Goal: Information Seeking & Learning: Learn about a topic

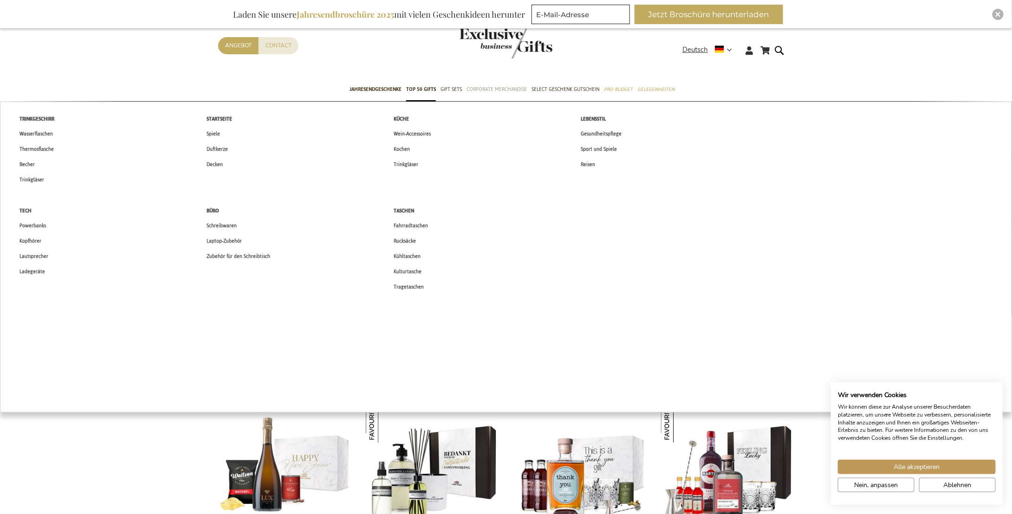
click at [498, 88] on span "Corporate Merchandise" at bounding box center [496, 89] width 60 height 10
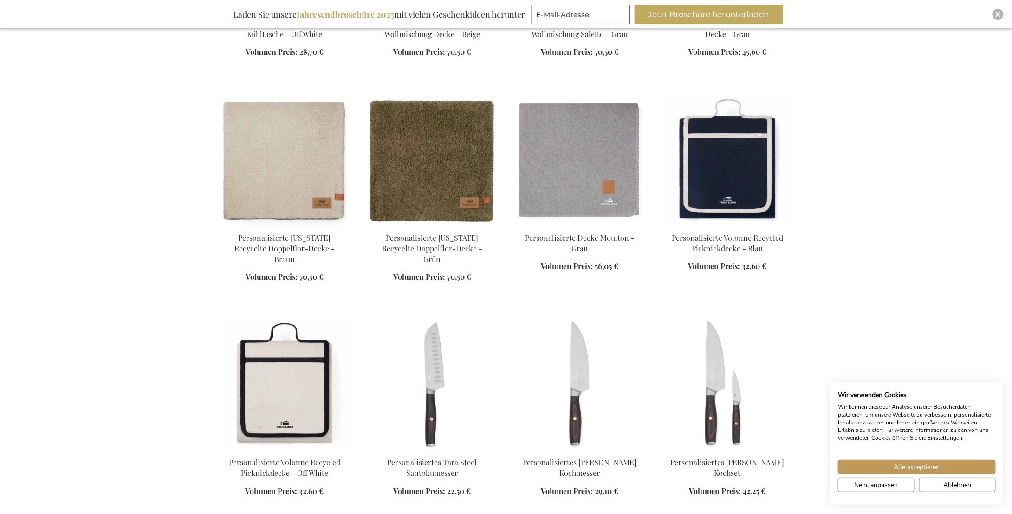
scroll to position [1392, 0]
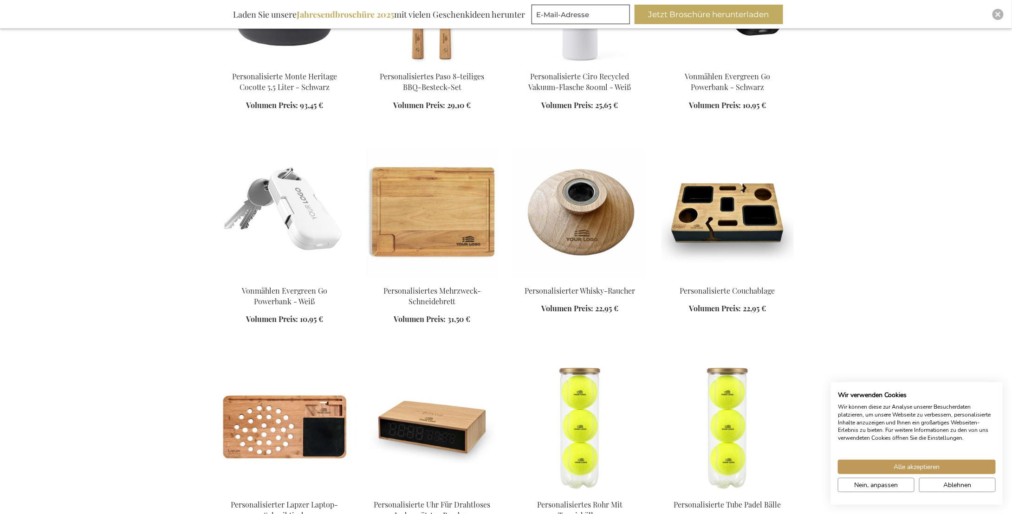
scroll to position [2320, 0]
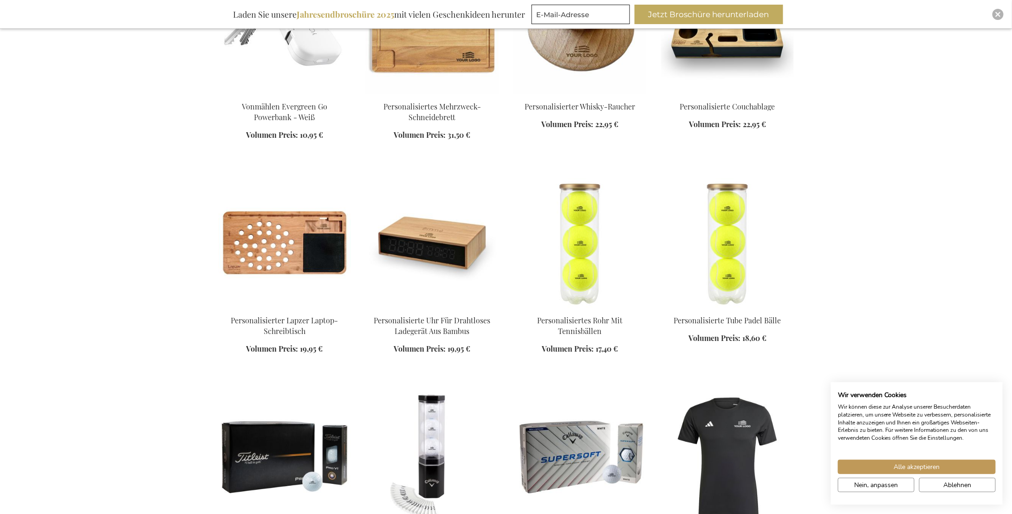
scroll to position [2645, 0]
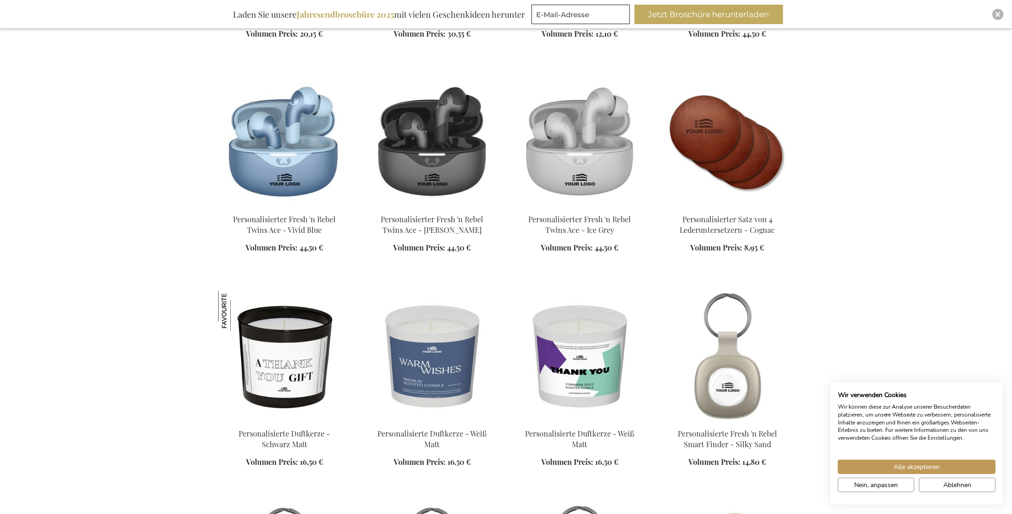
scroll to position [4873, 0]
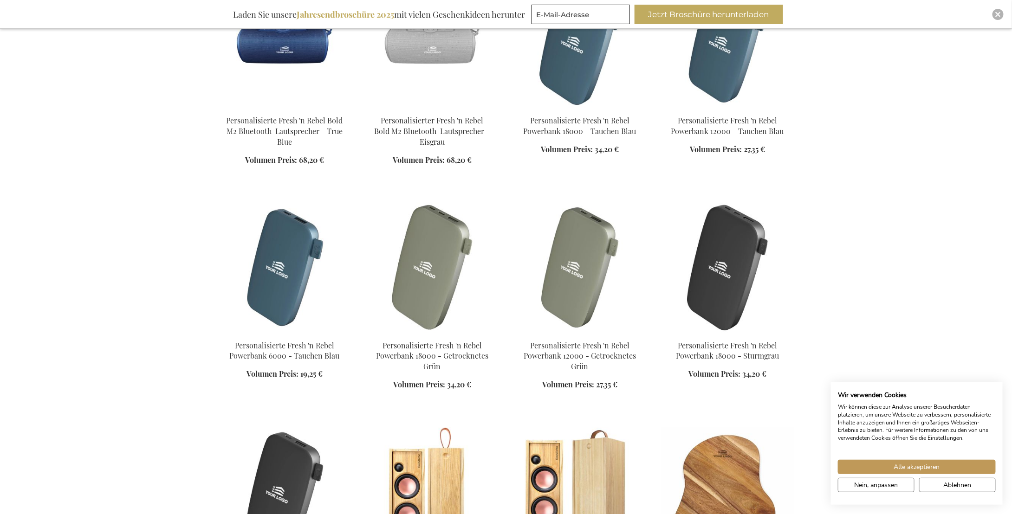
scroll to position [6172, 0]
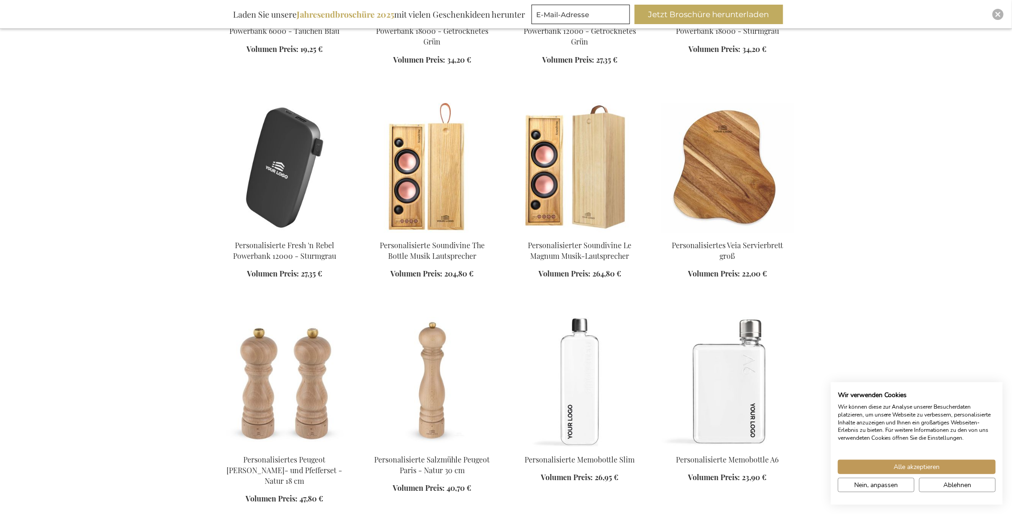
scroll to position [6451, 0]
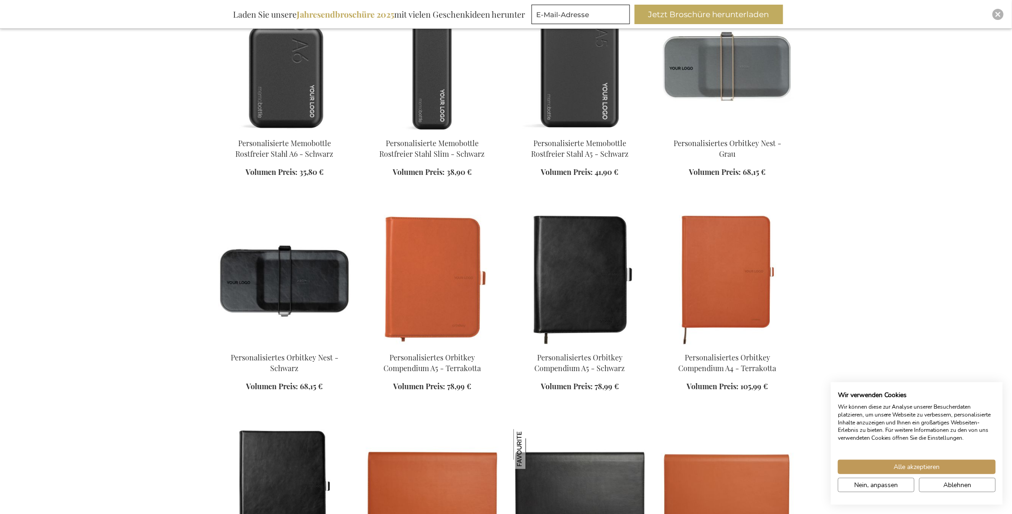
scroll to position [7193, 0]
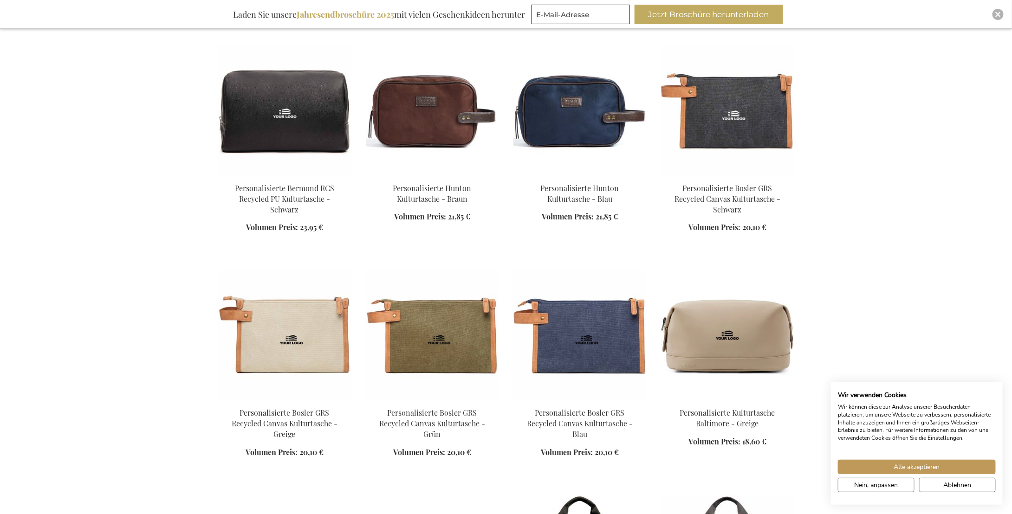
scroll to position [8075, 0]
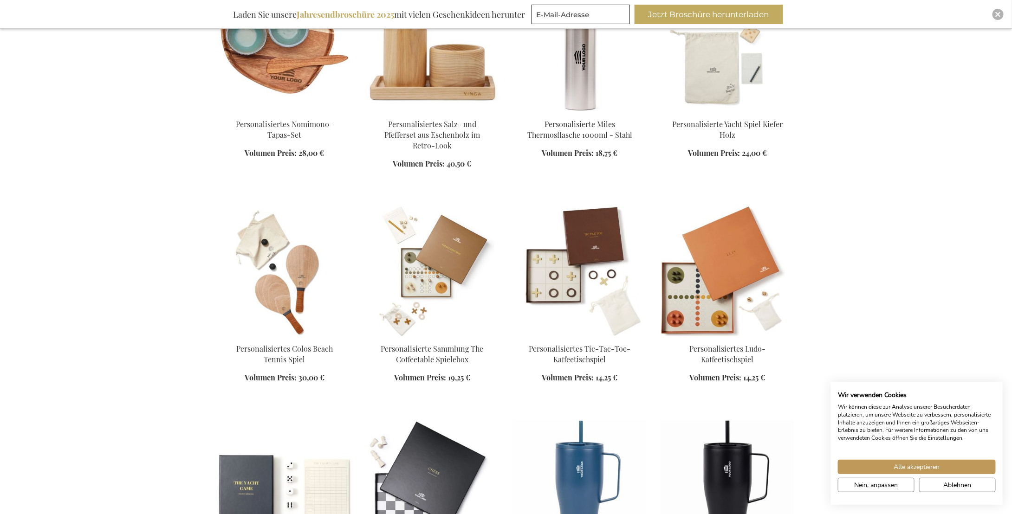
scroll to position [9699, 0]
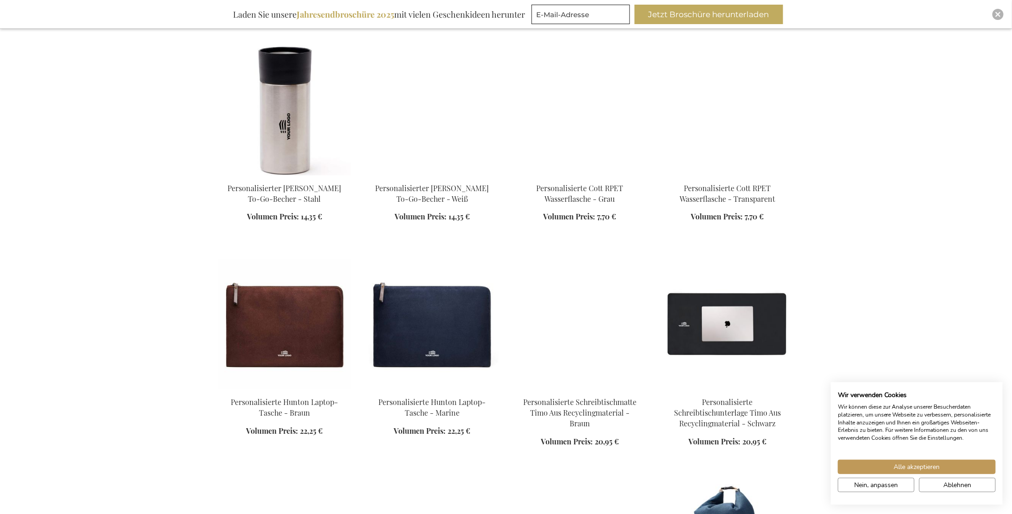
scroll to position [10767, 0]
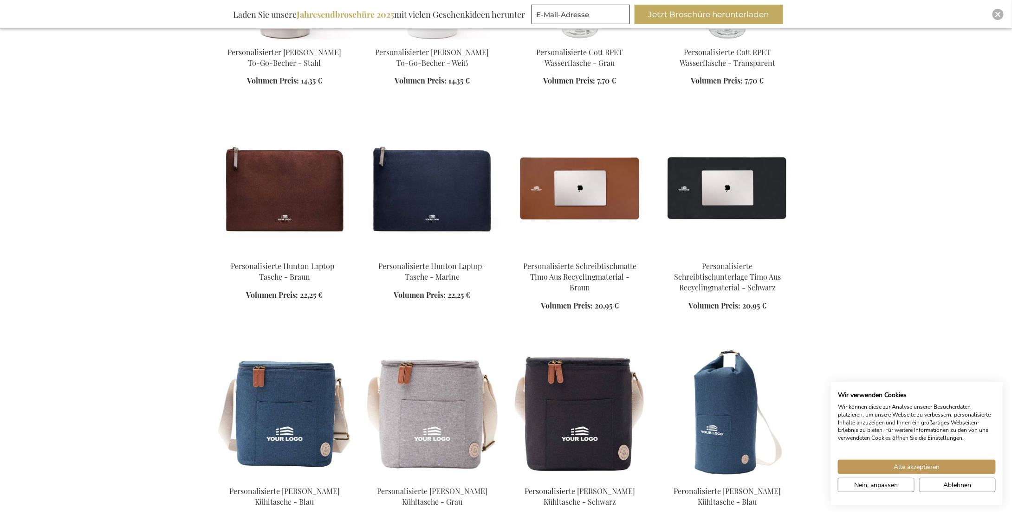
scroll to position [10813, 0]
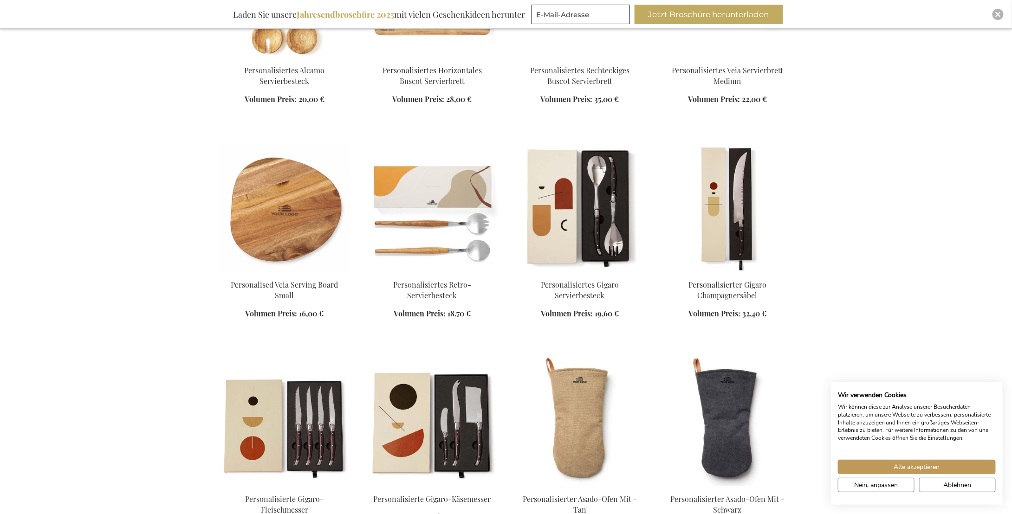
scroll to position [12345, 0]
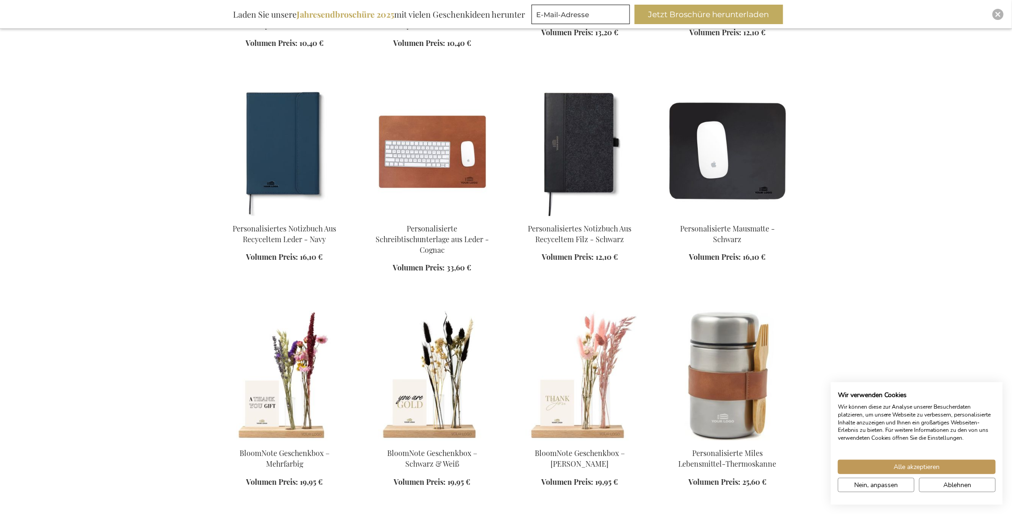
scroll to position [13366, 0]
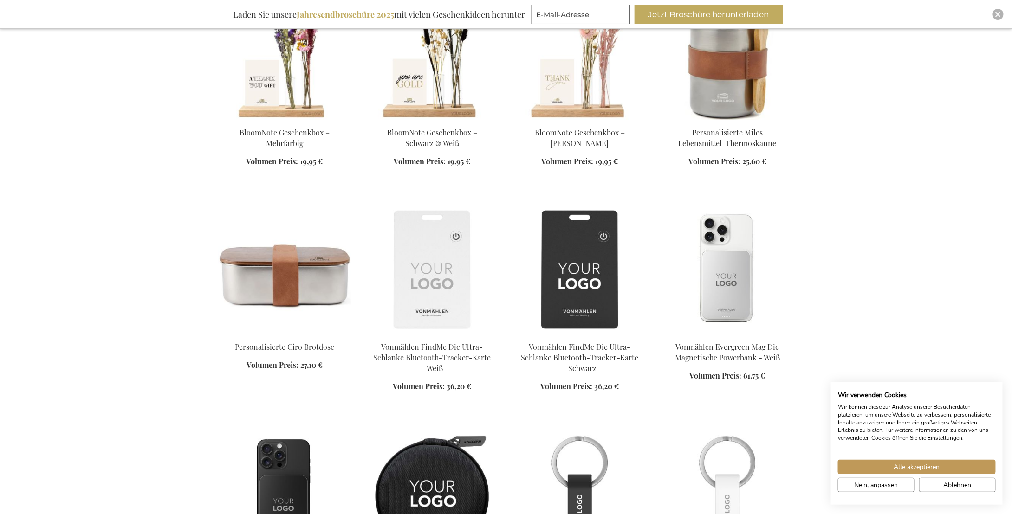
scroll to position [13551, 0]
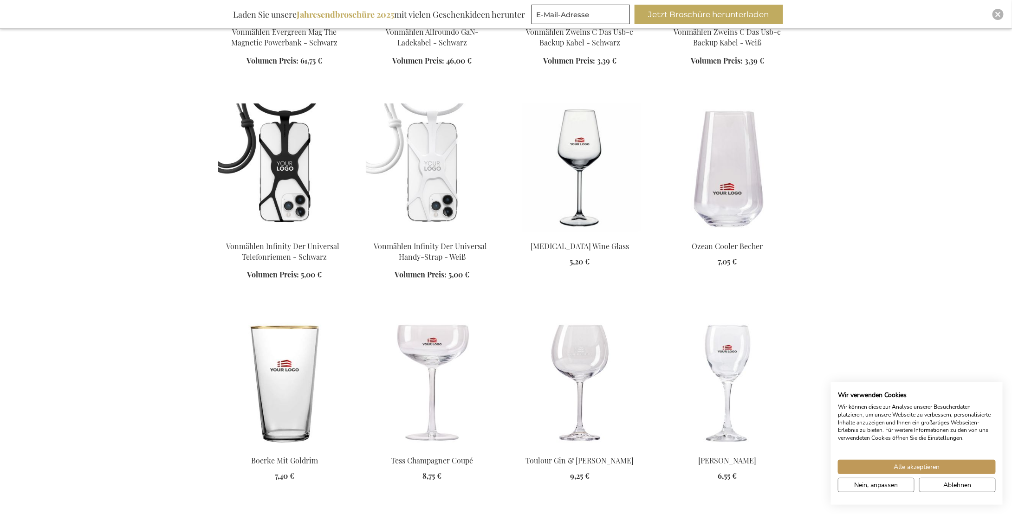
scroll to position [14108, 0]
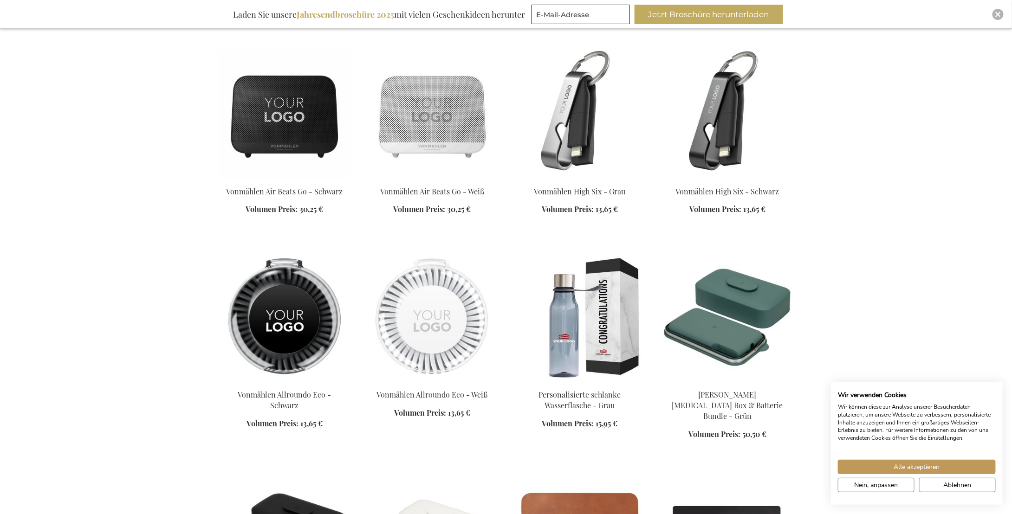
scroll to position [15779, 0]
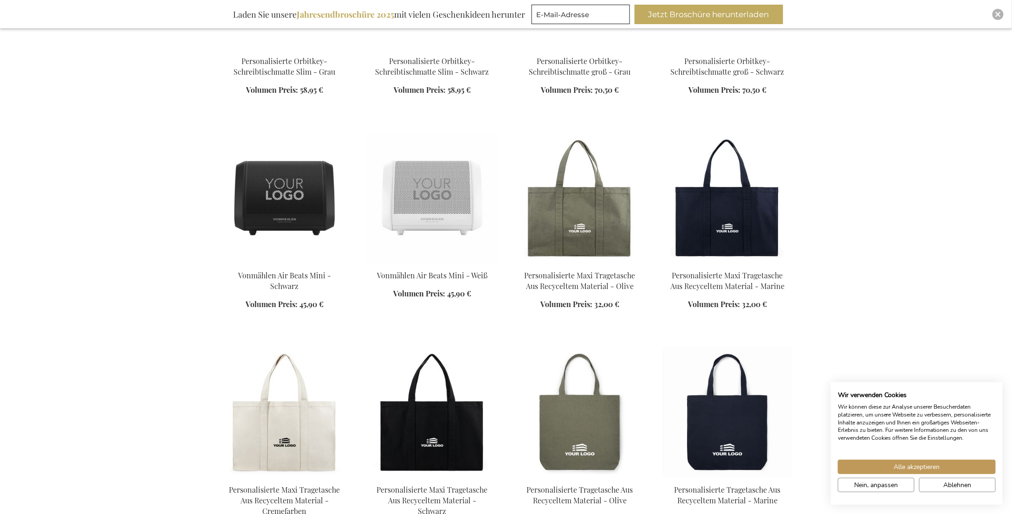
scroll to position [14990, 0]
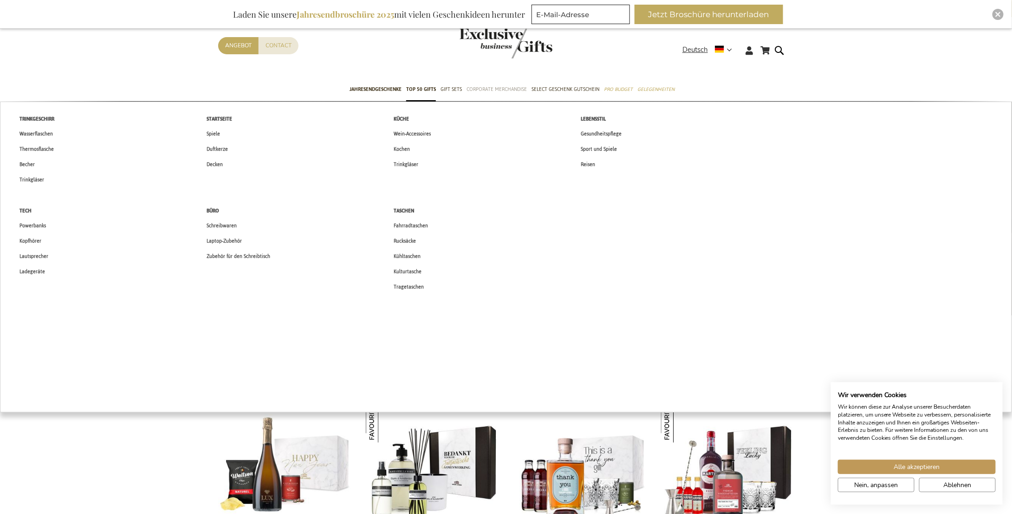
click at [510, 87] on span "Corporate Merchandise" at bounding box center [496, 89] width 60 height 10
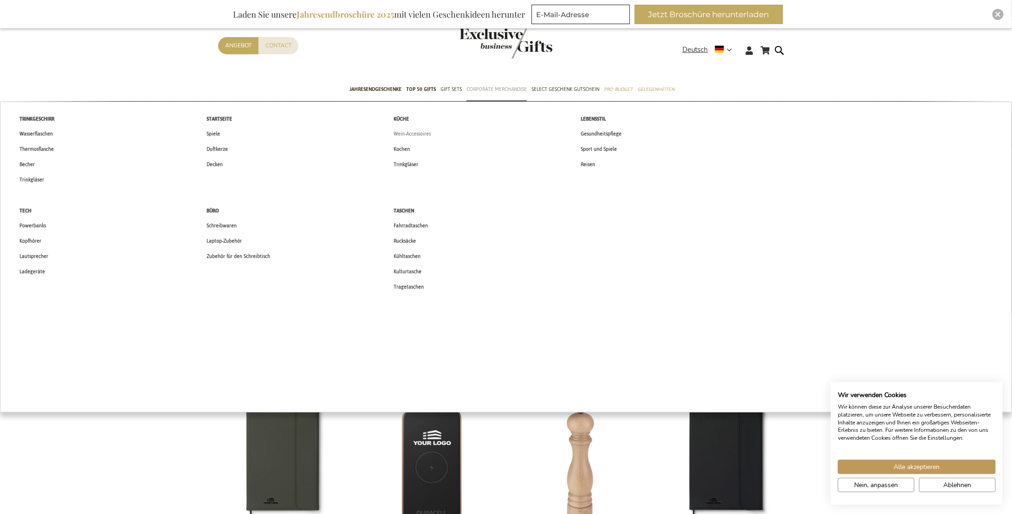
click at [398, 133] on span "Wein-Accessoires" at bounding box center [412, 134] width 37 height 10
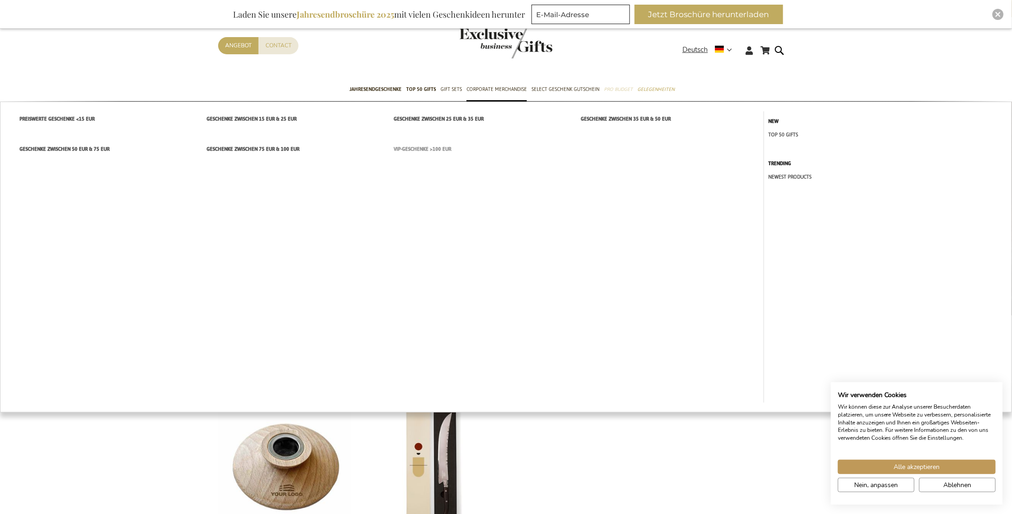
click at [443, 145] on span "VIP-Geschenke >100 EUR" at bounding box center [423, 149] width 58 height 10
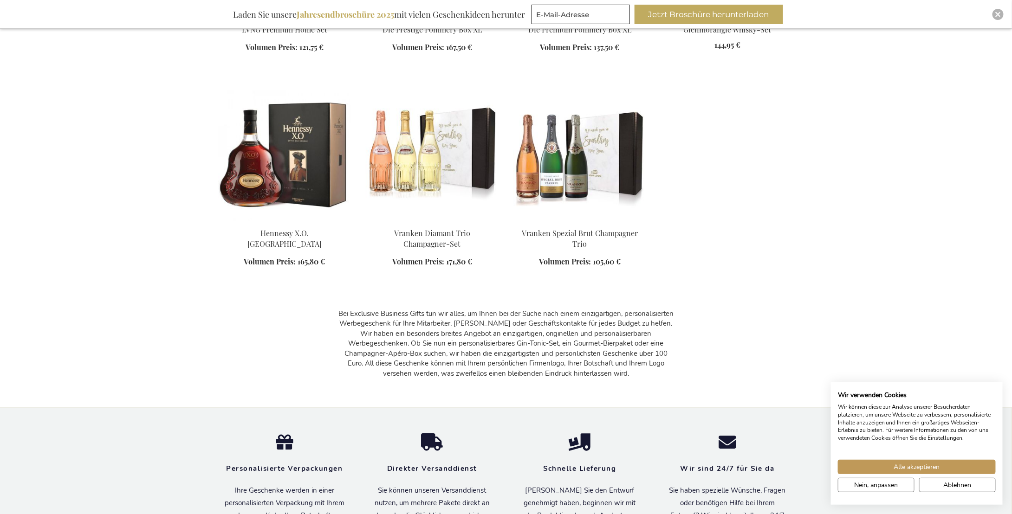
scroll to position [1160, 0]
